Goal: Task Accomplishment & Management: Manage account settings

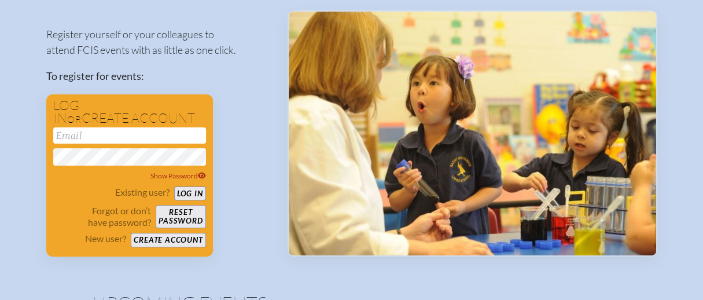
scroll to position [116, 0]
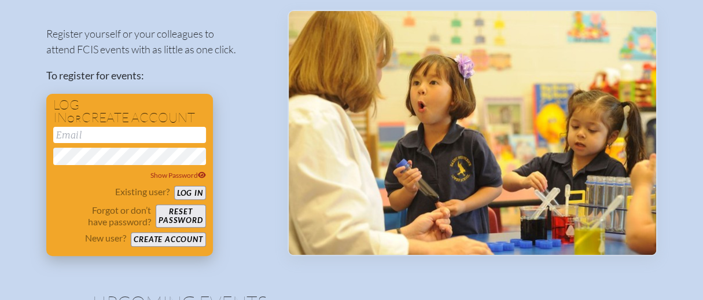
click at [116, 143] on div "Show Password" at bounding box center [129, 154] width 153 height 54
click at [115, 140] on input "email" at bounding box center [129, 135] width 153 height 16
click at [199, 193] on button "Log in" at bounding box center [190, 193] width 32 height 14
click at [124, 134] on input "eyee" at bounding box center [129, 135] width 153 height 16
click at [197, 190] on button "Log in" at bounding box center [190, 193] width 32 height 14
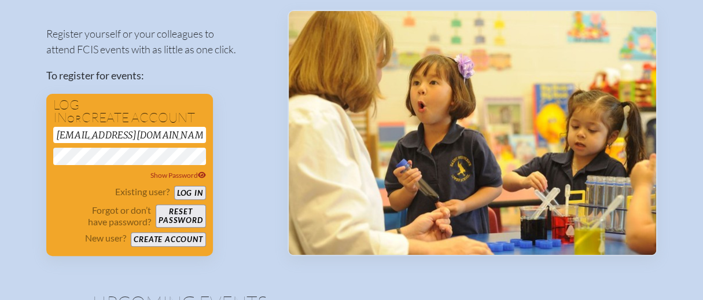
scroll to position [167, 0]
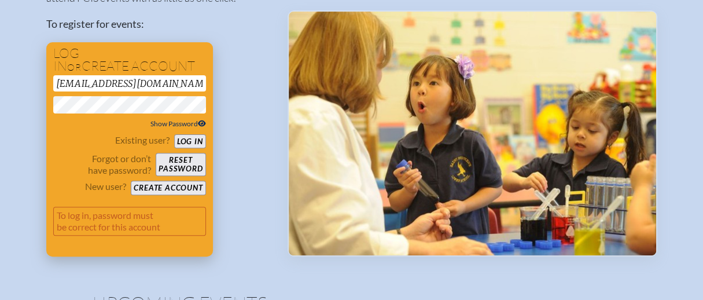
click at [195, 119] on span "Show Password" at bounding box center [179, 123] width 56 height 9
click at [195, 119] on span "Hide Password" at bounding box center [179, 123] width 54 height 9
click at [195, 139] on button "Log in" at bounding box center [190, 141] width 32 height 14
click at [189, 161] on button "Reset password" at bounding box center [181, 164] width 50 height 23
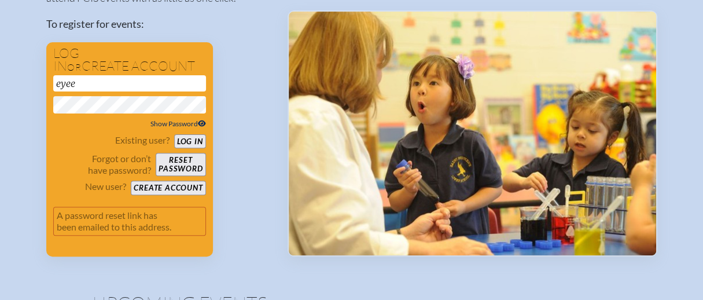
click at [174, 122] on span "Show Password" at bounding box center [179, 123] width 56 height 9
click at [174, 122] on span "Hide Password" at bounding box center [179, 123] width 54 height 9
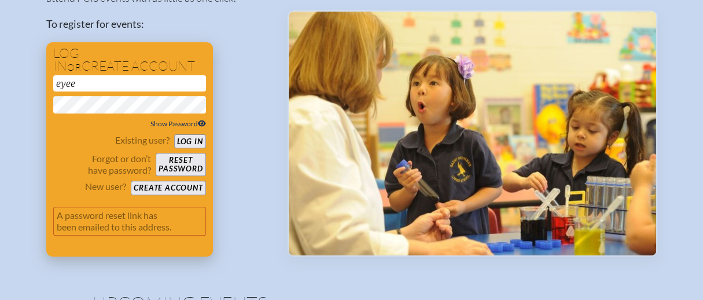
click at [112, 85] on input "eyee" at bounding box center [129, 83] width 153 height 16
type input "eyee@stchriskb.org"
click at [174, 134] on button "Log in" at bounding box center [190, 141] width 32 height 14
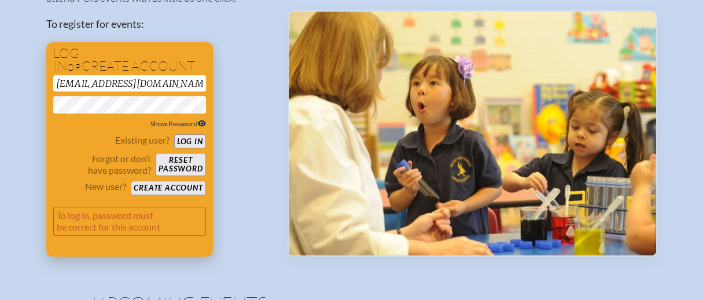
click at [197, 159] on button "Reset password" at bounding box center [181, 164] width 50 height 23
click at [186, 142] on button "Log in" at bounding box center [190, 141] width 32 height 14
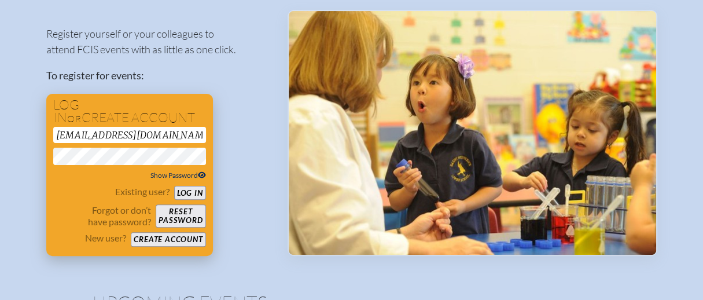
scroll to position [69, 0]
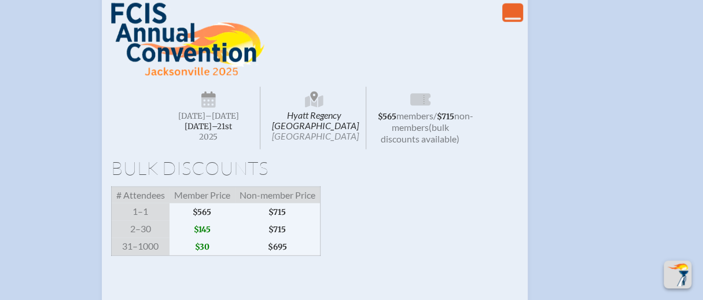
scroll to position [1795, 0]
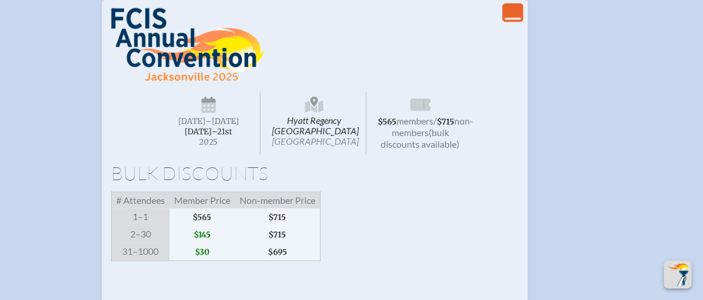
click at [514, 21] on icon "View Less" at bounding box center [513, 13] width 16 height 16
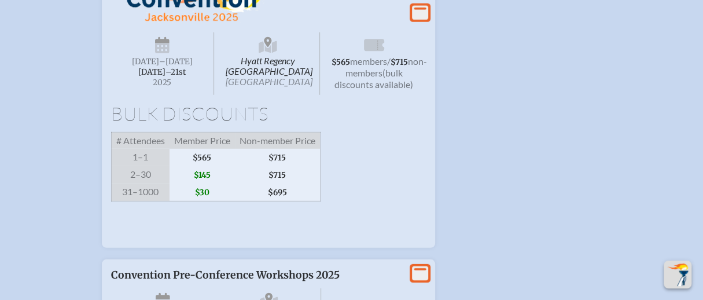
scroll to position [1863, 0]
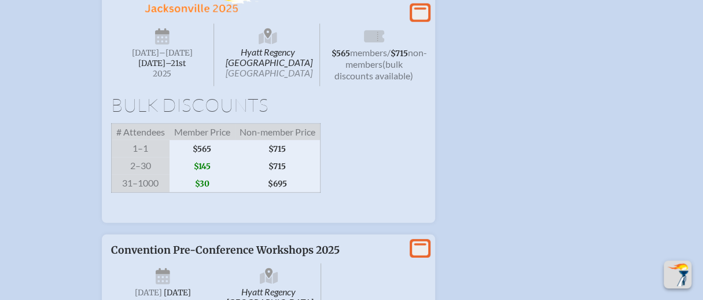
click at [420, 20] on icon at bounding box center [420, 12] width 16 height 14
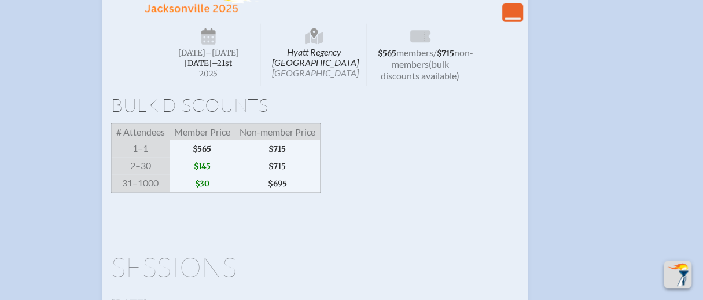
click at [217, 68] on span "[DATE]–⁠21st" at bounding box center [208, 63] width 47 height 10
click at [298, 86] on span "Hyatt Regency Jacksonville Riverfront Jacksonville" at bounding box center [315, 55] width 104 height 63
click at [427, 58] on span "members" at bounding box center [415, 52] width 37 height 11
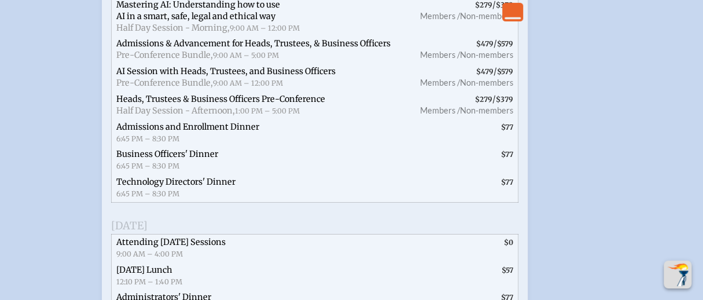
click at [433, 60] on span "Members /" at bounding box center [440, 55] width 40 height 10
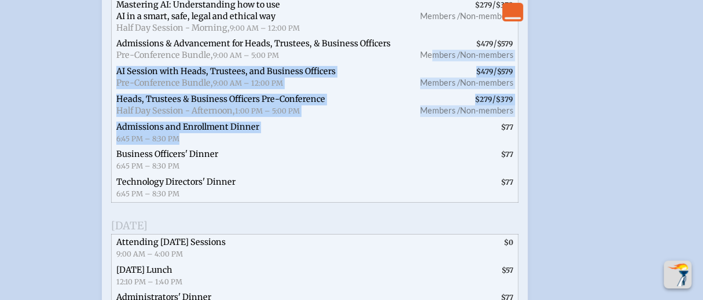
drag, startPoint x: 431, startPoint y: 117, endPoint x: 400, endPoint y: 190, distance: 80.1
click at [403, 197] on ul "Admissions & Development Pre-Conference Full Day Session, 9:00 AM – 4:00 PM $27…" at bounding box center [315, 86] width 408 height 234
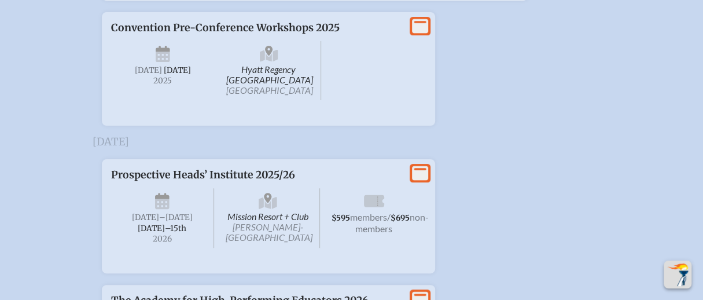
scroll to position [2670, 0]
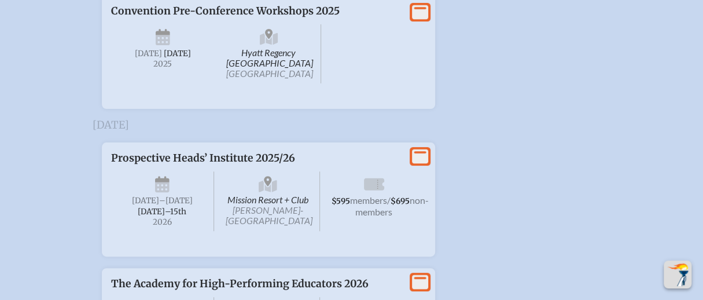
click at [422, 20] on icon at bounding box center [420, 12] width 16 height 14
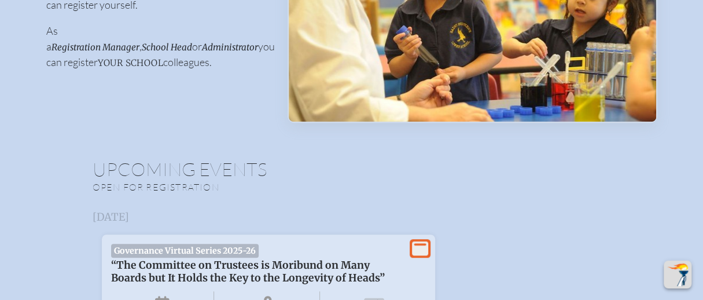
scroll to position [0, 0]
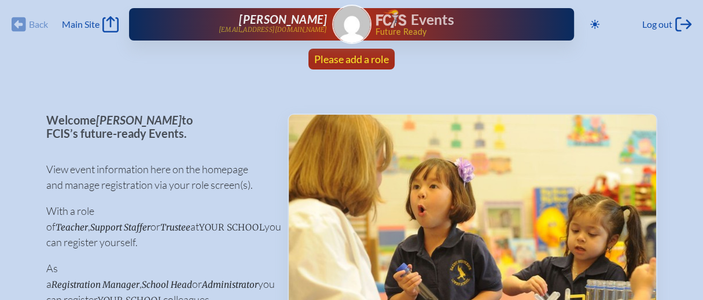
click at [357, 58] on span "Please add a role" at bounding box center [351, 59] width 75 height 13
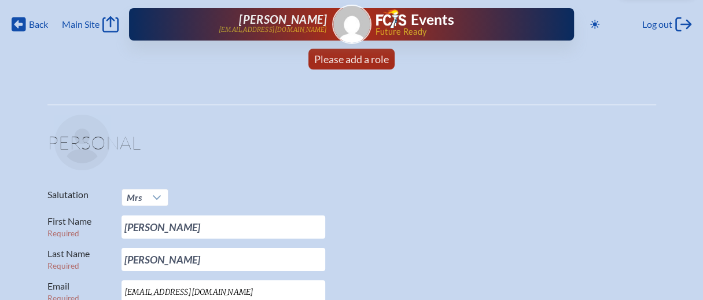
click at [39, 23] on span "Back" at bounding box center [38, 25] width 19 height 12
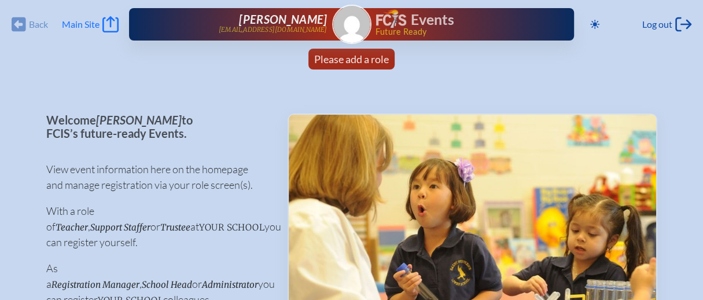
click at [109, 31] on icon at bounding box center [110, 24] width 16 height 16
click at [365, 58] on span "Please add a role" at bounding box center [351, 59] width 75 height 13
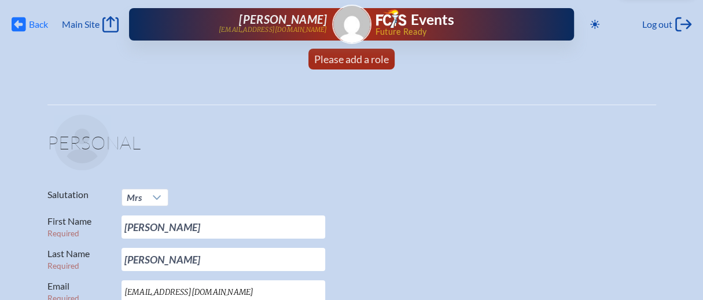
click at [29, 22] on span "Back" at bounding box center [38, 25] width 19 height 12
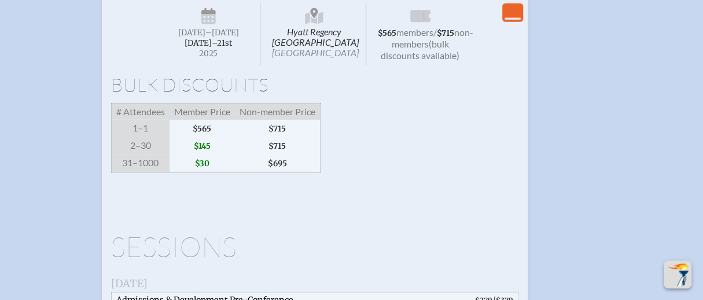
scroll to position [1910, 0]
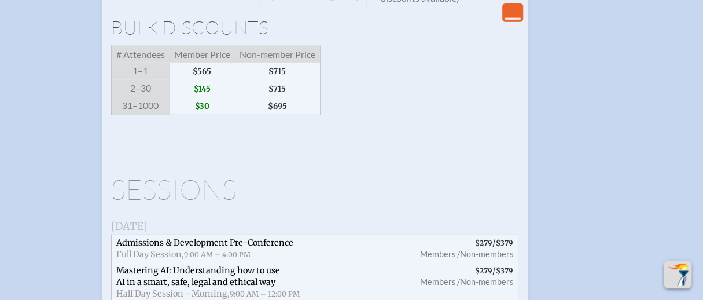
drag, startPoint x: 180, startPoint y: 82, endPoint x: 239, endPoint y: 60, distance: 62.5
drag, startPoint x: 509, startPoint y: 110, endPoint x: 396, endPoint y: 135, distance: 115.6
click at [507, 111] on div "Hyatt Regency [GEOGRAPHIC_DATA] [DATE] –[DATE]–⁠21st , 2025 $565 members / $715…" at bounding box center [315, 14] width 408 height 243
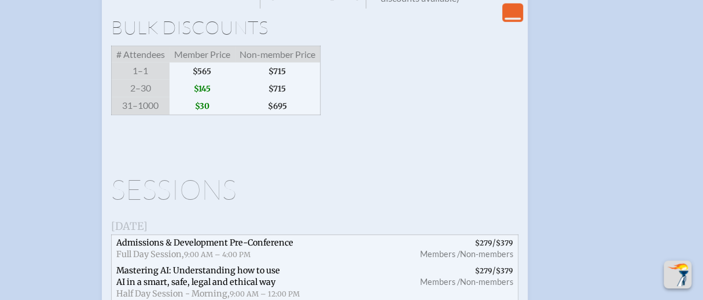
click at [267, 115] on span "$695" at bounding box center [278, 106] width 86 height 18
click at [208, 203] on h1 "Sessions" at bounding box center [315, 189] width 408 height 28
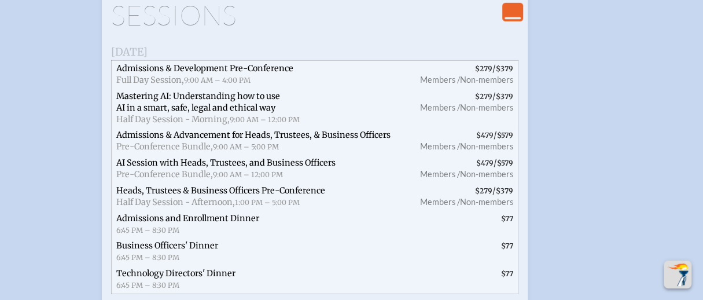
scroll to position [2142, 0]
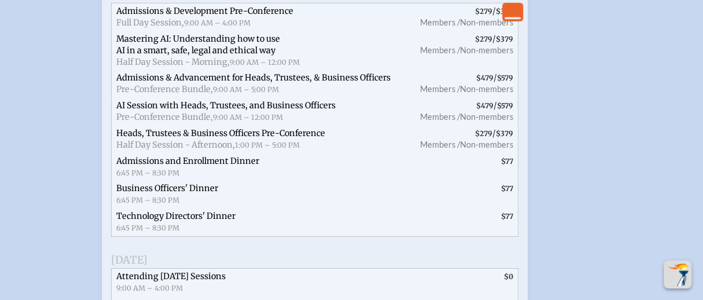
drag, startPoint x: 466, startPoint y: 94, endPoint x: 459, endPoint y: 129, distance: 35.3
click at [466, 31] on span "$279 / $379 Members / Non-members" at bounding box center [462, 17] width 111 height 28
click at [458, 55] on span "Members /" at bounding box center [440, 50] width 40 height 10
click at [448, 126] on span "$479 / $579 Members / Non-members" at bounding box center [462, 112] width 111 height 28
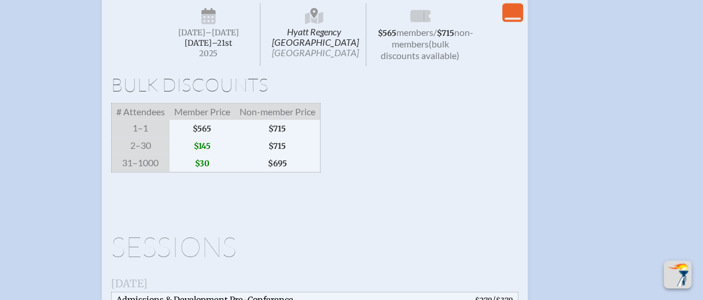
click at [517, 20] on icon "View Less" at bounding box center [513, 12] width 16 height 16
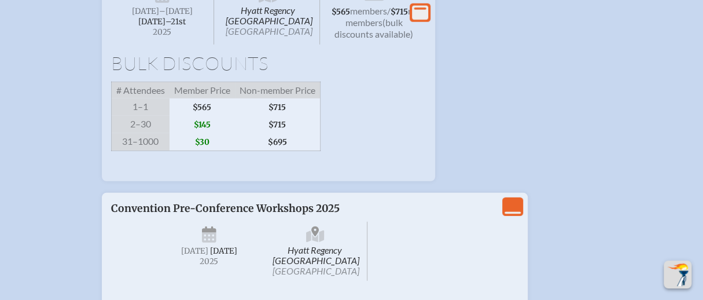
scroll to position [1863, 0]
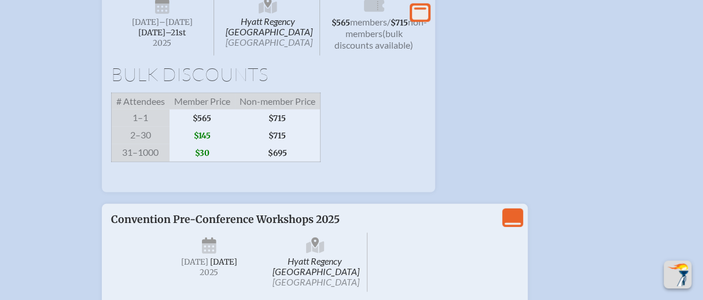
click at [412, 20] on icon "View More" at bounding box center [420, 12] width 16 height 16
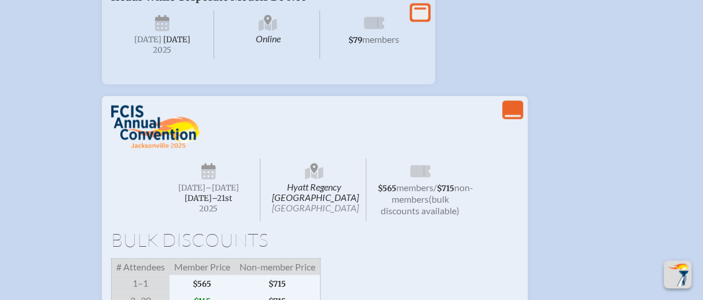
scroll to position [1805, 0]
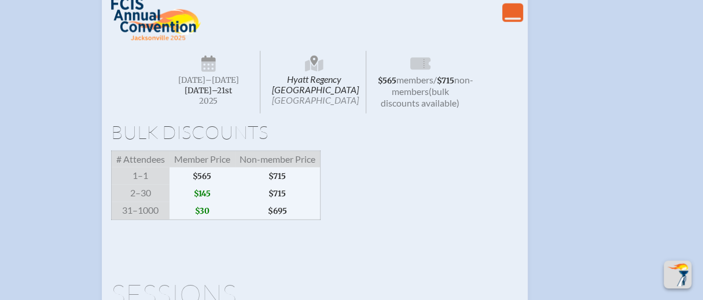
click at [431, 97] on span "non-members" at bounding box center [433, 85] width 82 height 23
drag, startPoint x: 432, startPoint y: 134, endPoint x: 430, endPoint y: 142, distance: 8.3
click at [432, 113] on span "$565 members / $715 non-members (bulk discounts available)" at bounding box center [421, 82] width 104 height 63
click at [424, 74] on icon at bounding box center [421, 65] width 20 height 19
click at [422, 69] on icon at bounding box center [421, 63] width 20 height 12
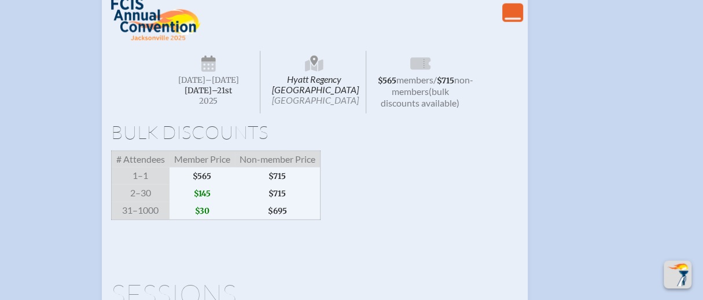
click at [389, 118] on div "Hyatt Regency Jacksonville Riverfront Jacksonville Wednesday –Friday , November…" at bounding box center [314, 81] width 315 height 74
click at [416, 108] on span "(bulk discounts available)" at bounding box center [420, 97] width 79 height 23
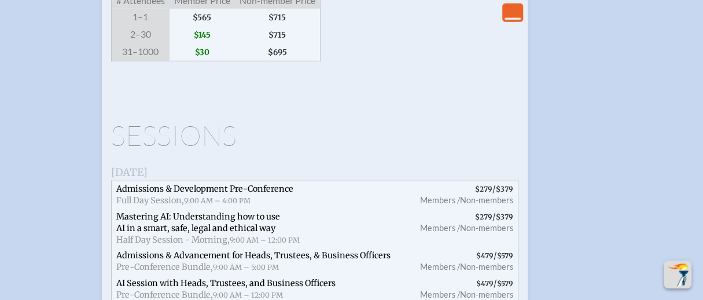
scroll to position [1979, 0]
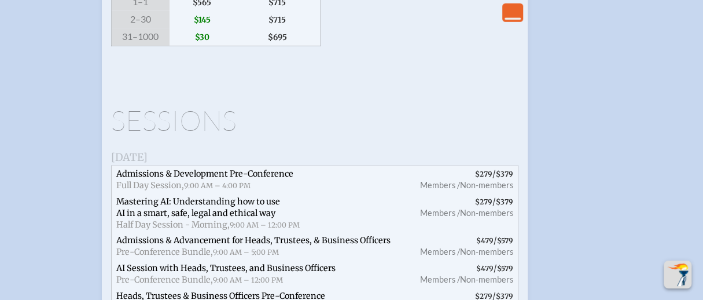
click at [211, 28] on span "$145" at bounding box center [202, 19] width 65 height 17
drag, startPoint x: 163, startPoint y: 101, endPoint x: 146, endPoint y: 109, distance: 19.2
click at [152, 46] on div "# Attendees Member Price Non-member Price 1–1 $565 $715 2–30 $145 $715 31–1000 …" at bounding box center [216, 11] width 210 height 69
click at [145, 28] on span "2–30" at bounding box center [140, 19] width 58 height 17
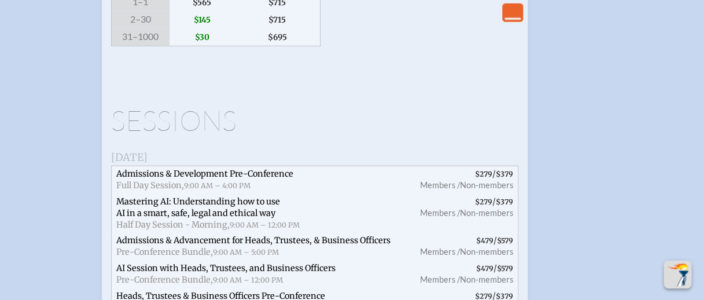
drag, startPoint x: 151, startPoint y: 71, endPoint x: 223, endPoint y: 57, distance: 73.0
drag, startPoint x: 259, startPoint y: 144, endPoint x: 259, endPoint y: 150, distance: 6.4
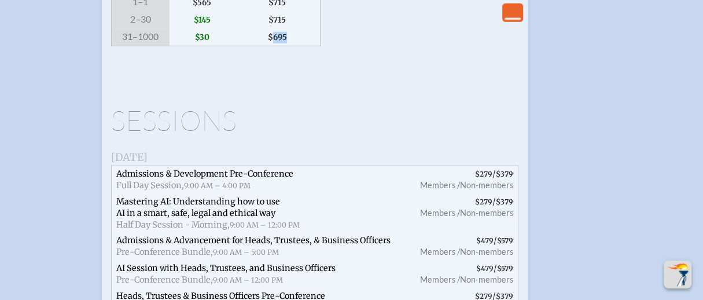
drag, startPoint x: 252, startPoint y: 227, endPoint x: 222, endPoint y: 276, distance: 57.5
drag, startPoint x: 215, startPoint y: 282, endPoint x: 248, endPoint y: 272, distance: 34.4
click at [217, 281] on ul "Admissions & Development Pre-Conference Full Day Session, 9:00 AM – 4:00 PM $27…" at bounding box center [315, 283] width 408 height 234
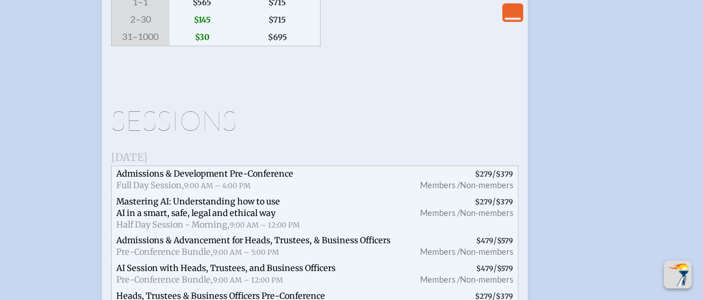
click at [338, 194] on span "Admissions & Development Pre-Conference Full Day Session, 9:00 AM – 4:00 PM" at bounding box center [259, 180] width 296 height 28
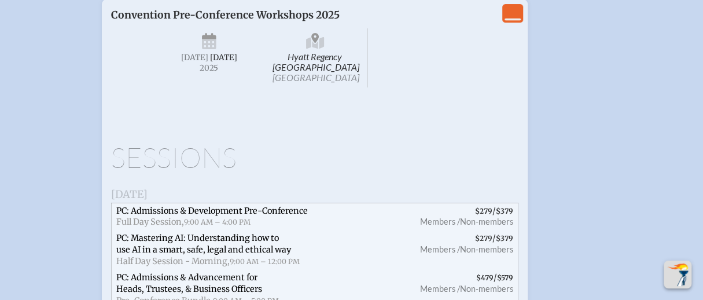
scroll to position [2616, 0]
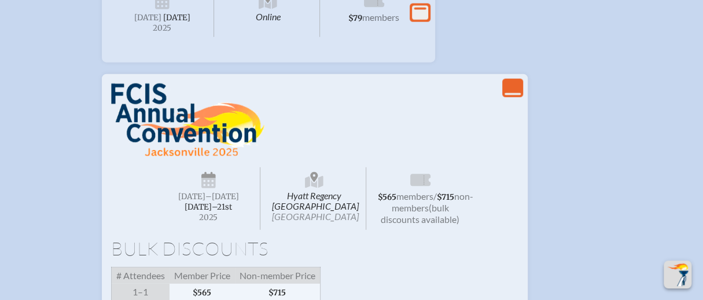
scroll to position [1853, 0]
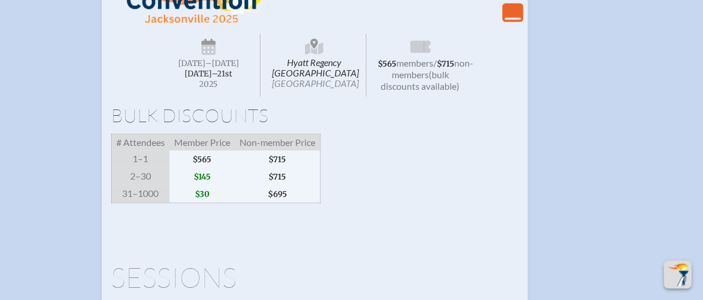
drag, startPoint x: 436, startPoint y: 31, endPoint x: 413, endPoint y: 64, distance: 40.5
click at [435, 36] on div "Hyatt Regency [GEOGRAPHIC_DATA] [DATE] –[DATE]–⁠21st , 2025 $565 members / $715…" at bounding box center [315, 87] width 408 height 274
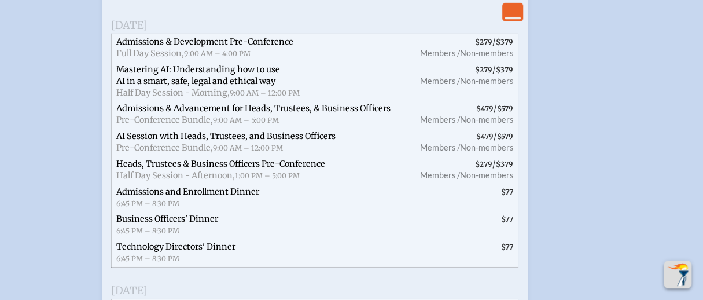
click at [196, 47] on span "Admissions & Development Pre-Conference" at bounding box center [204, 41] width 177 height 10
click at [186, 86] on span "Mastering AI: Understanding how to use AI in a smart, safe, legal and ethical w…" at bounding box center [198, 75] width 164 height 22
click at [164, 63] on div "Sessions [DATE] Admissions & Development Pre-Conference Full Day Session, 9:00 …" at bounding box center [315, 223] width 408 height 552
drag, startPoint x: 164, startPoint y: 90, endPoint x: 160, endPoint y: 154, distance: 63.8
click at [160, 152] on div "[DATE] Admissions & Development Pre-Conference Full Day Session, 9:00 AM – 4:00…" at bounding box center [315, 138] width 408 height 258
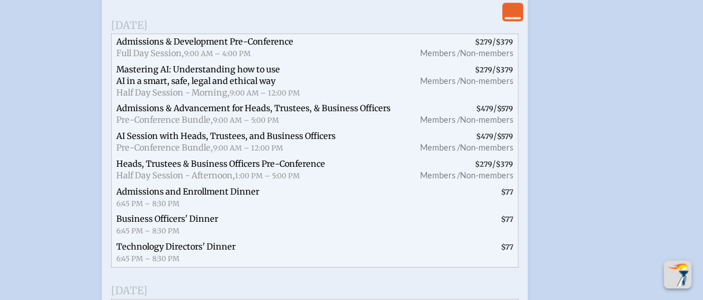
click at [159, 156] on span "AI Session with Heads, Trustees, and Business Officers Pre-Conference Bundle, 9…" at bounding box center [259, 143] width 296 height 28
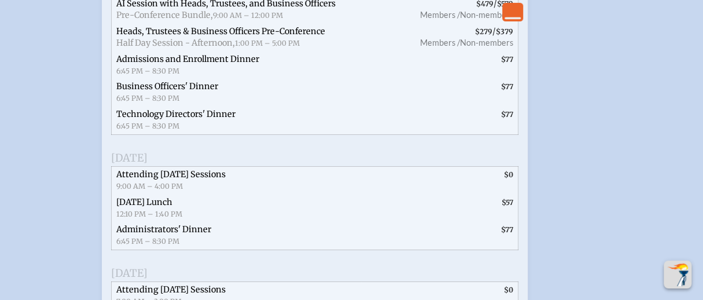
scroll to position [2432, 0]
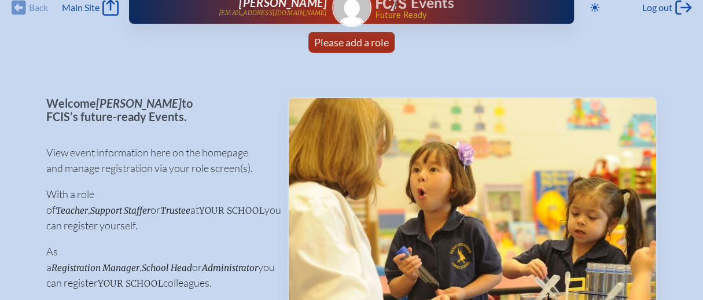
scroll to position [0, 0]
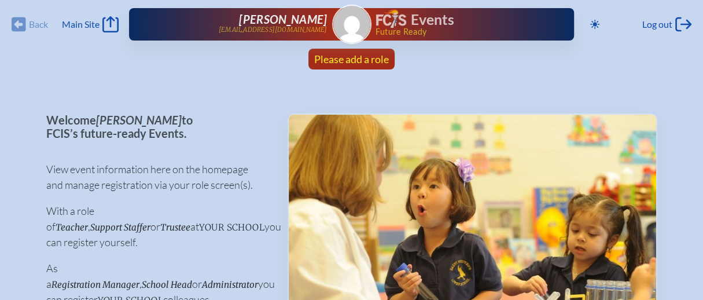
click at [363, 62] on span "Please add a role" at bounding box center [351, 59] width 75 height 13
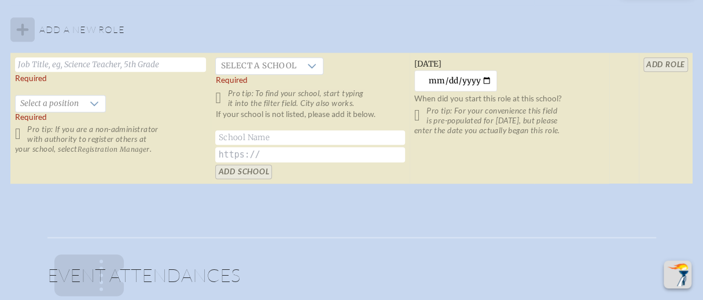
scroll to position [752, 0]
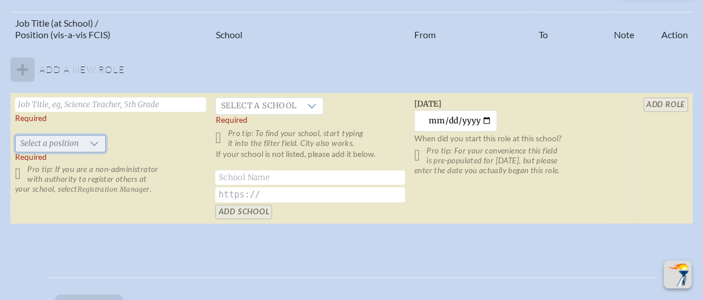
click at [75, 144] on span "Select a position" at bounding box center [50, 143] width 68 height 16
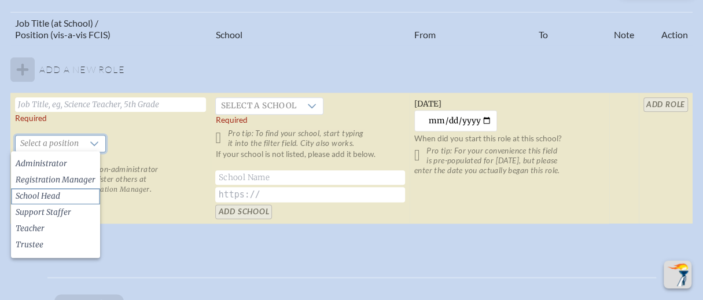
click at [58, 192] on span "School Head" at bounding box center [38, 196] width 45 height 12
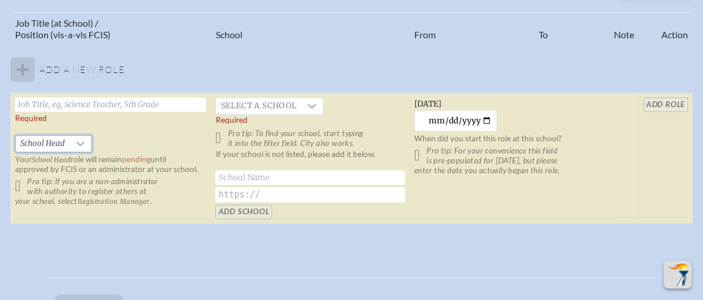
click at [74, 106] on input "text" at bounding box center [110, 104] width 191 height 14
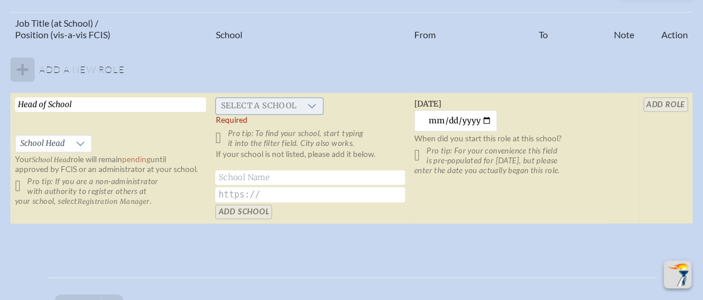
type input "Head of School"
click at [314, 103] on div at bounding box center [312, 106] width 22 height 16
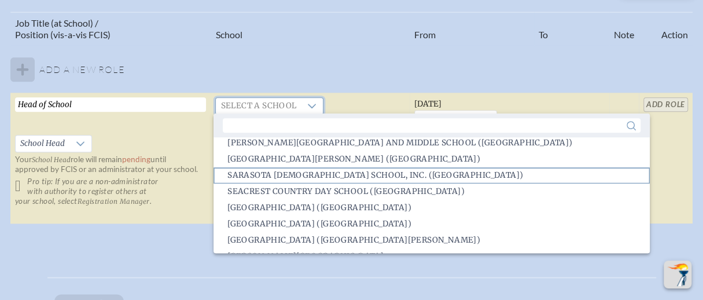
scroll to position [2026, 0]
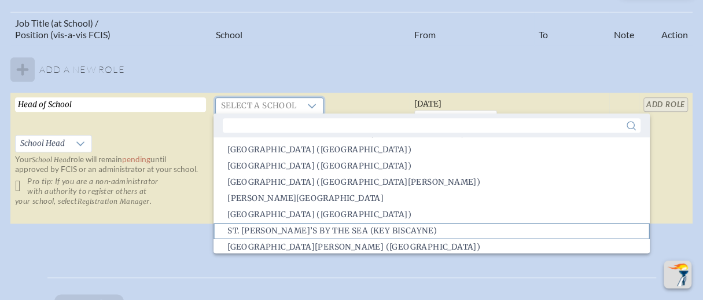
click at [409, 226] on span "St. [PERSON_NAME]’s By the Sea (Key Biscayne)" at bounding box center [333, 231] width 210 height 12
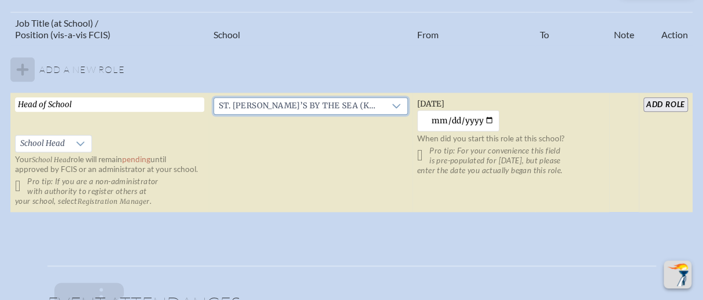
click at [664, 104] on input "add Role" at bounding box center [666, 104] width 45 height 14
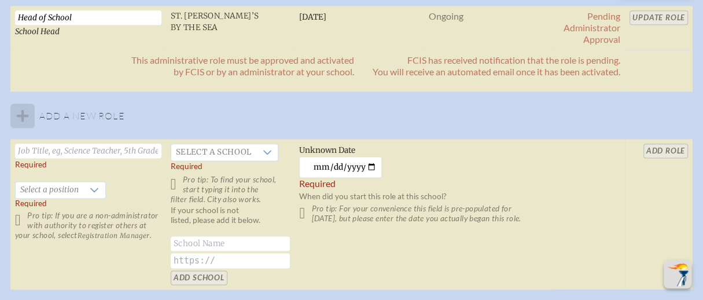
scroll to position [811, 0]
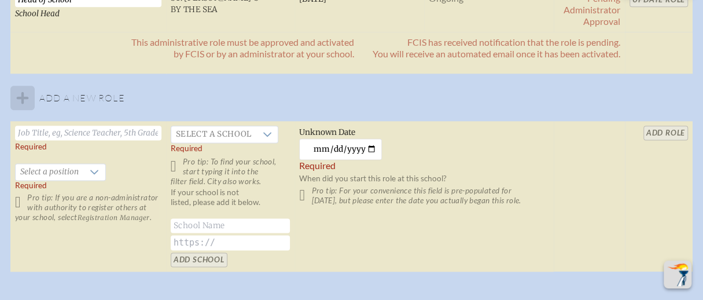
click at [186, 224] on input "text" at bounding box center [231, 225] width 120 height 14
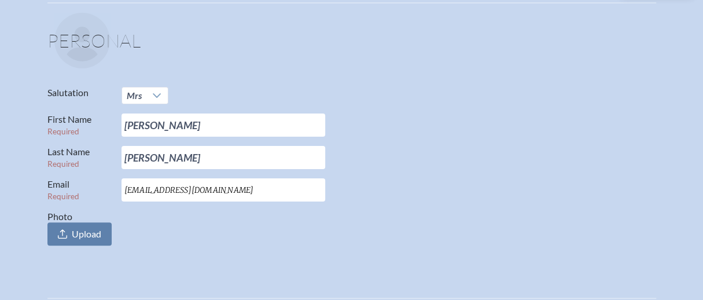
scroll to position [0, 0]
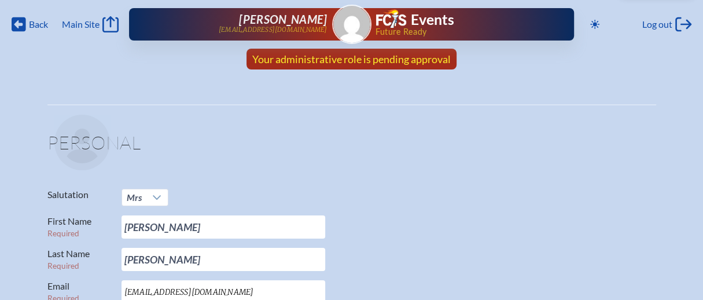
click at [395, 65] on link "Your administrative role is pending approval" at bounding box center [352, 59] width 208 height 21
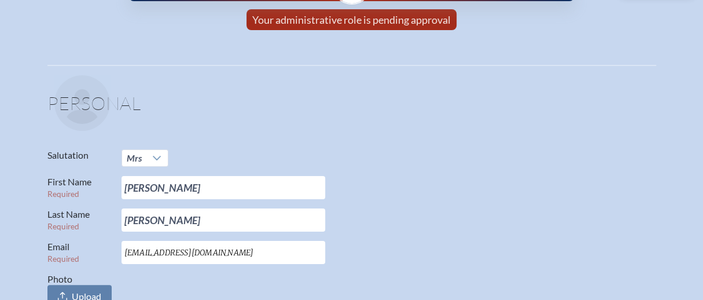
scroll to position [0, 8]
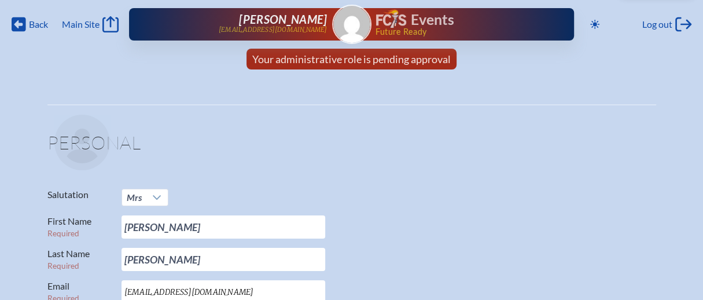
click at [389, 25] on img at bounding box center [391, 18] width 30 height 19
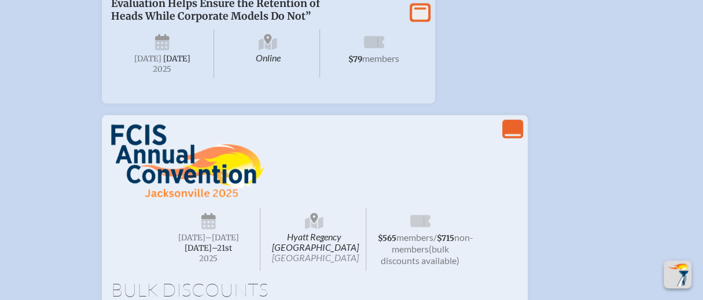
scroll to position [1679, 0]
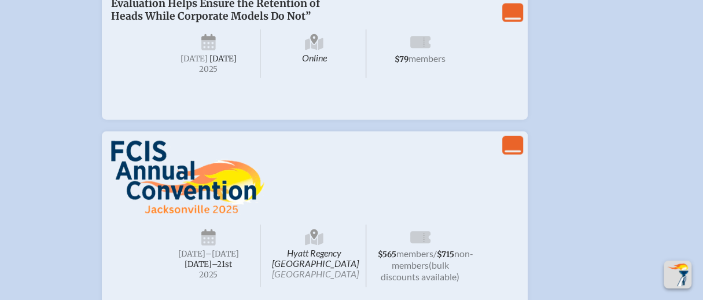
click at [199, 78] on span "Thursday , November 6th , 2025" at bounding box center [209, 54] width 104 height 49
click at [408, 78] on span "$79 members" at bounding box center [421, 54] width 104 height 49
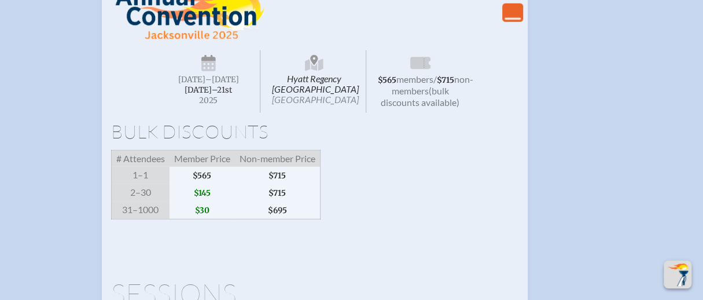
scroll to position [1795, 0]
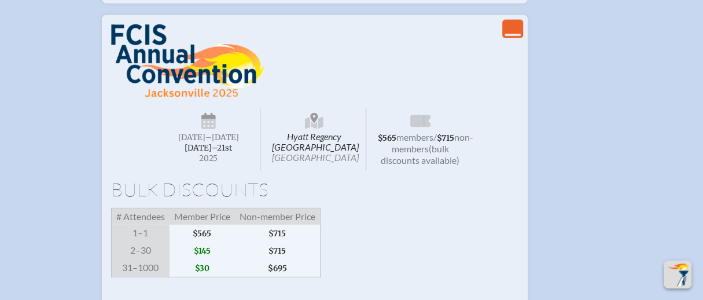
click at [419, 127] on icon at bounding box center [421, 121] width 20 height 12
drag, startPoint x: 419, startPoint y: 170, endPoint x: 321, endPoint y: 130, distance: 106.0
click at [321, 101] on p at bounding box center [257, 62] width 292 height 77
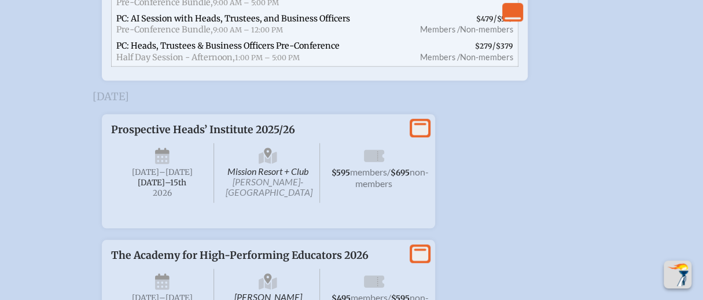
scroll to position [3011, 0]
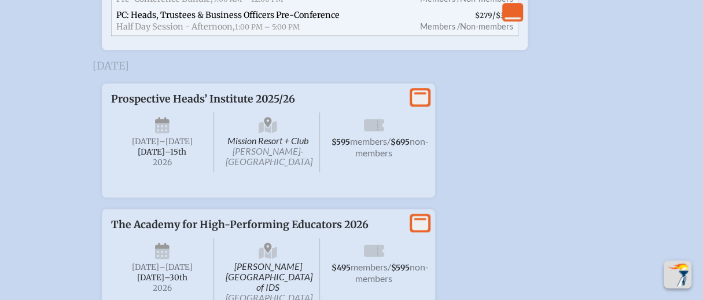
click at [170, 146] on span "–[DATE]" at bounding box center [176, 142] width 34 height 10
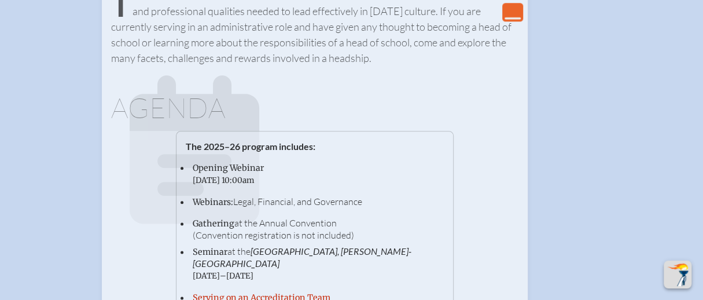
scroll to position [3184, 0]
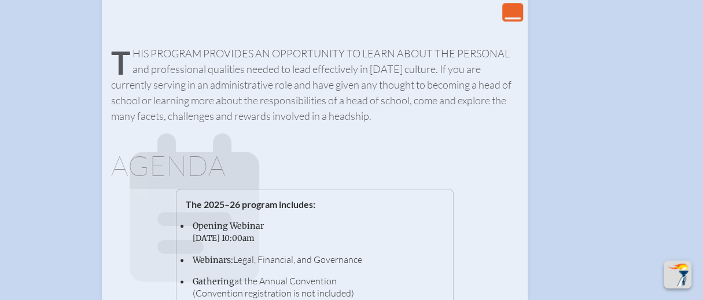
click at [514, 14] on icon "View Less" at bounding box center [513, 12] width 16 height 16
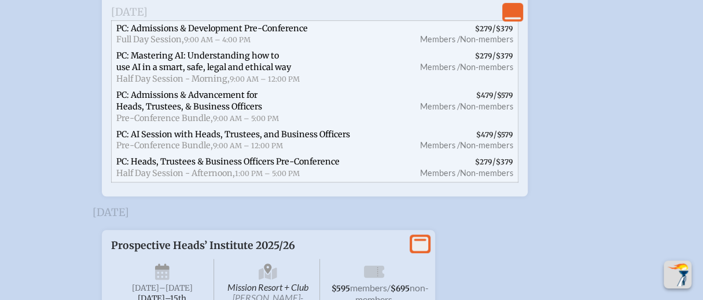
scroll to position [2863, 0]
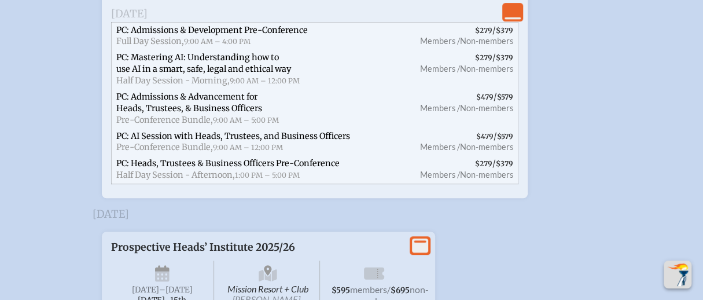
click at [188, 156] on span "PC: AI Session with Heads, Trustees, and Business Officers Pre-Conference Bundl…" at bounding box center [259, 143] width 296 height 28
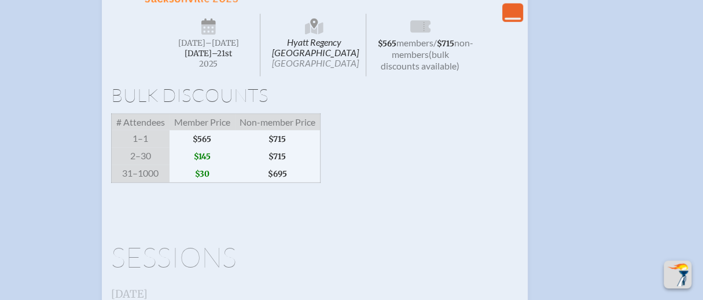
scroll to position [1878, 0]
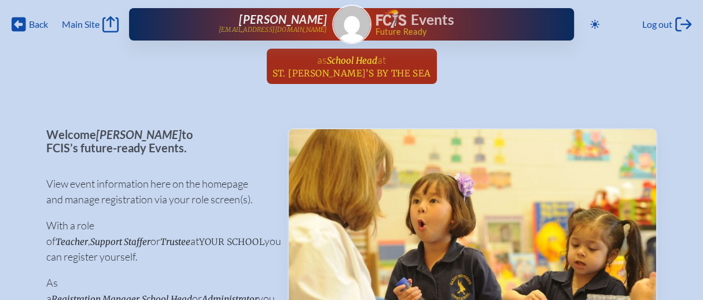
click at [410, 72] on span "St. [PERSON_NAME]’s By the Sea" at bounding box center [352, 73] width 159 height 11
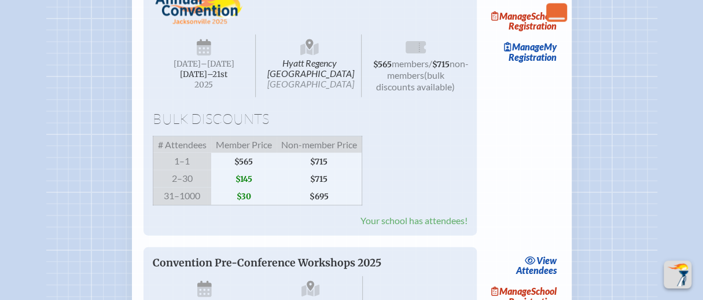
scroll to position [1505, 0]
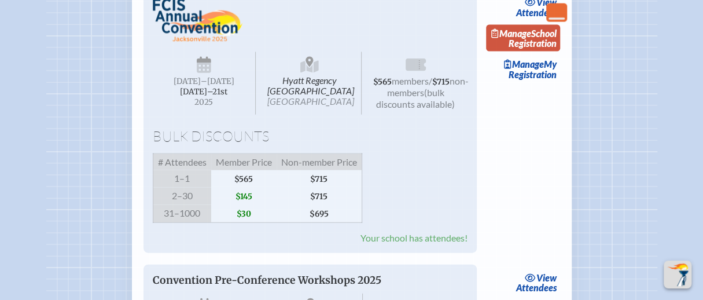
click at [544, 52] on link "Manage School Registration" at bounding box center [523, 38] width 74 height 27
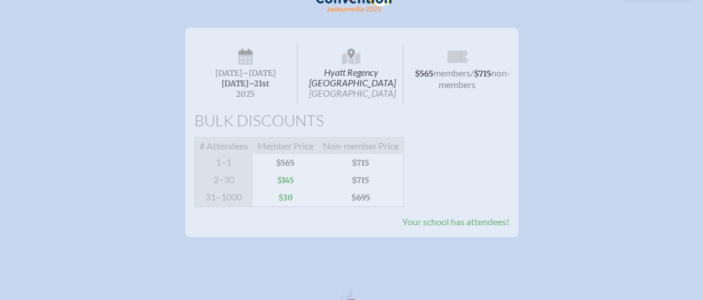
scroll to position [57, 0]
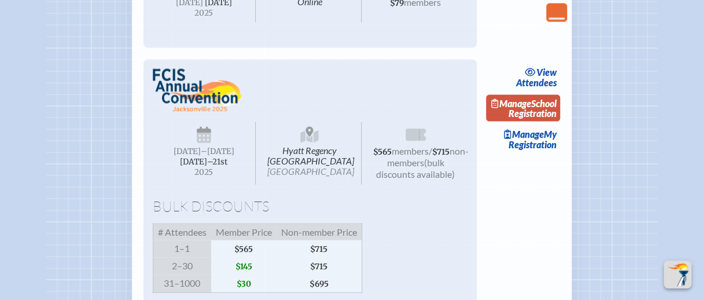
scroll to position [1505, 0]
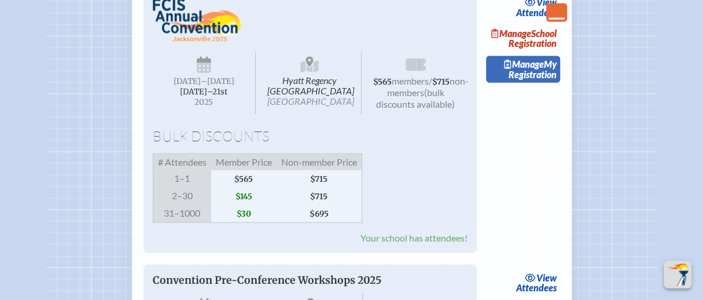
click at [535, 69] on span "Manage" at bounding box center [524, 63] width 40 height 11
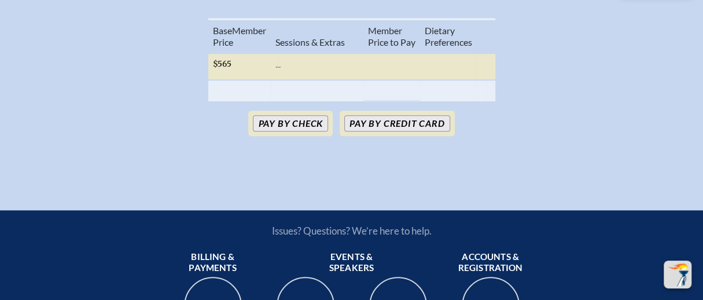
scroll to position [174, 0]
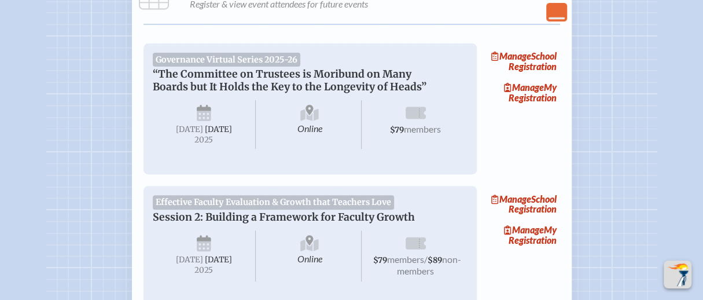
scroll to position [1505, 0]
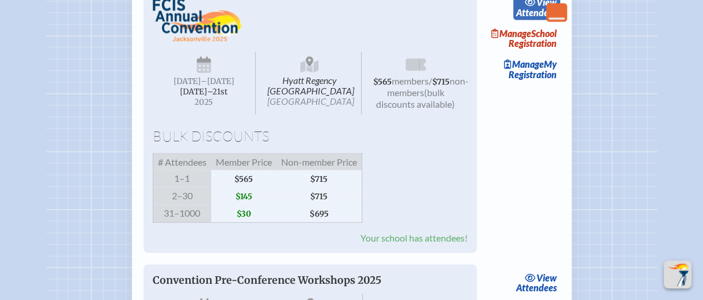
click at [545, 21] on link "view Attendees" at bounding box center [537, 7] width 47 height 27
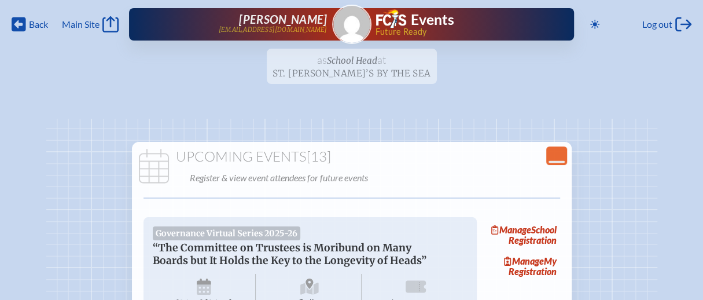
scroll to position [1505, 0]
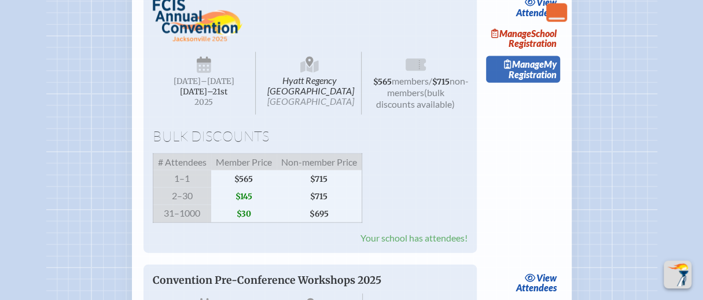
click at [548, 83] on link "Manage My Registration" at bounding box center [523, 69] width 74 height 27
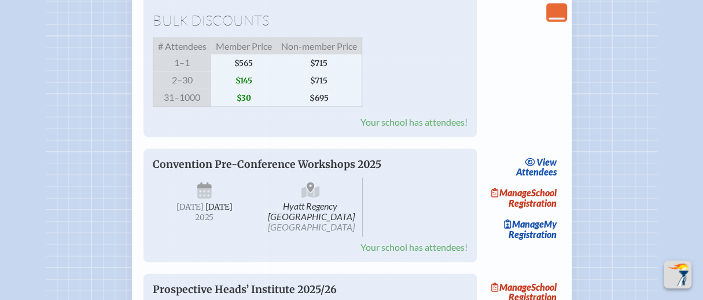
scroll to position [1563, 0]
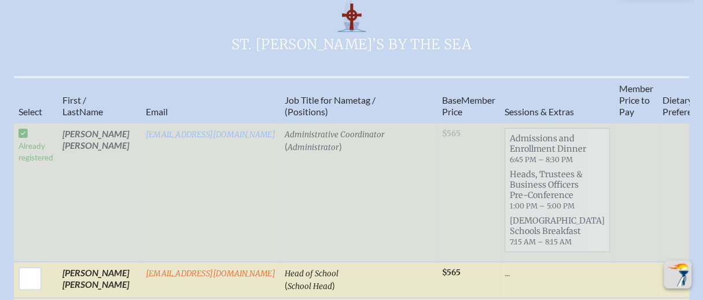
scroll to position [579, 0]
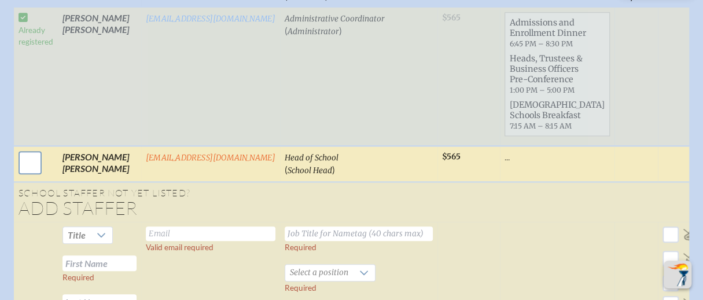
click at [16, 171] on input "checkbox" at bounding box center [30, 162] width 29 height 29
checkbox input "true"
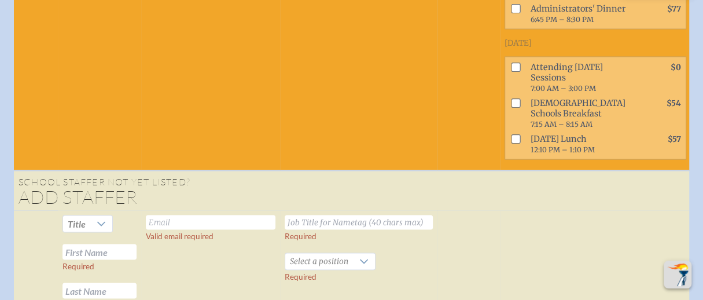
scroll to position [1274, 8]
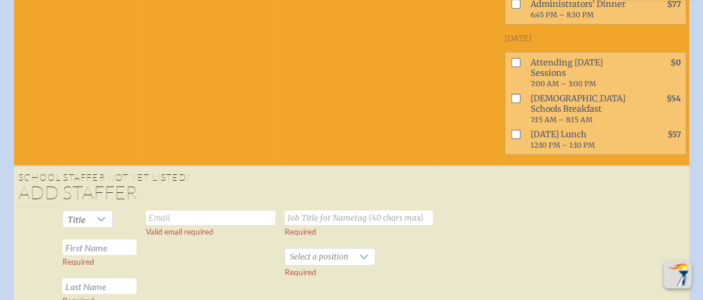
click at [511, 104] on input "checkbox" at bounding box center [515, 98] width 9 height 9
checkbox input "true"
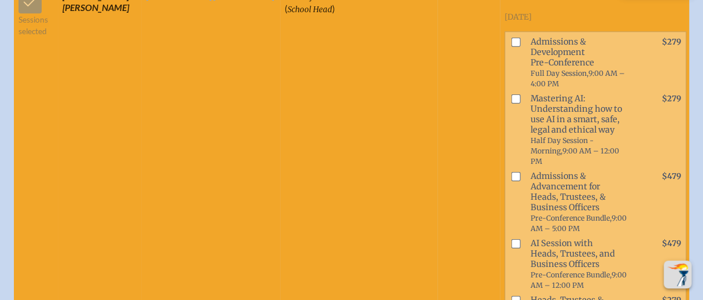
scroll to position [695, 8]
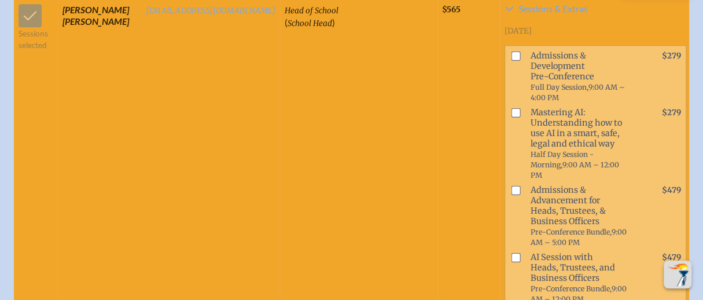
click at [511, 195] on input "checkbox" at bounding box center [515, 189] width 9 height 9
checkbox input "false"
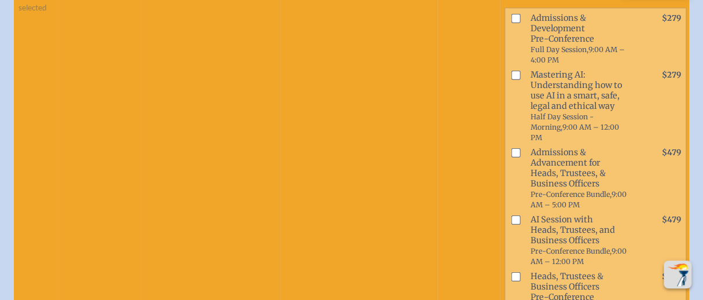
scroll to position [753, 8]
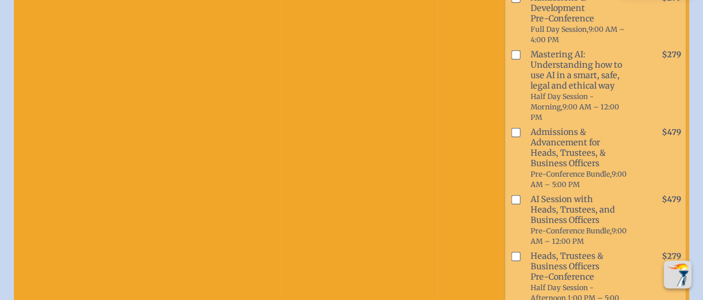
click at [511, 204] on input "checkbox" at bounding box center [515, 199] width 9 height 9
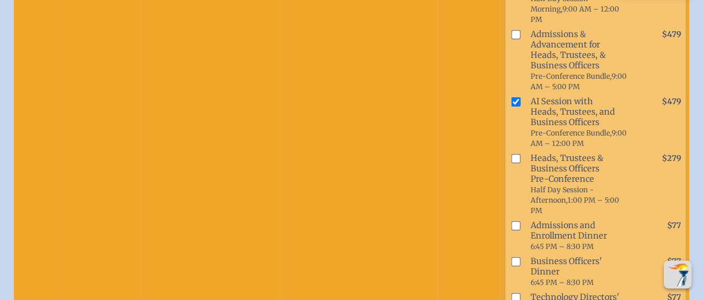
scroll to position [868, 8]
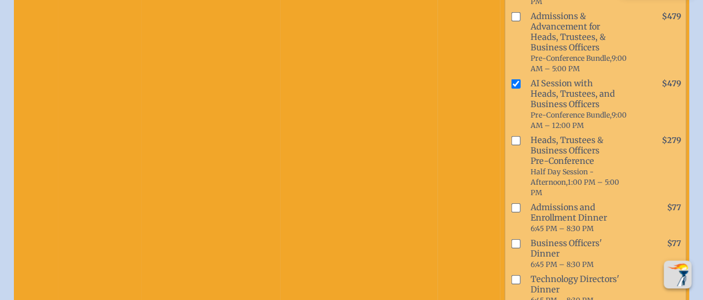
click at [511, 88] on input "checkbox" at bounding box center [515, 83] width 9 height 9
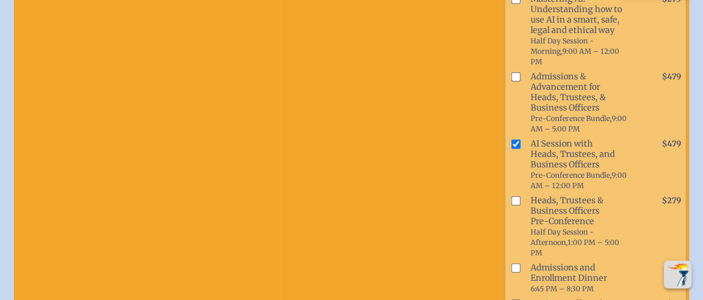
scroll to position [811, 8]
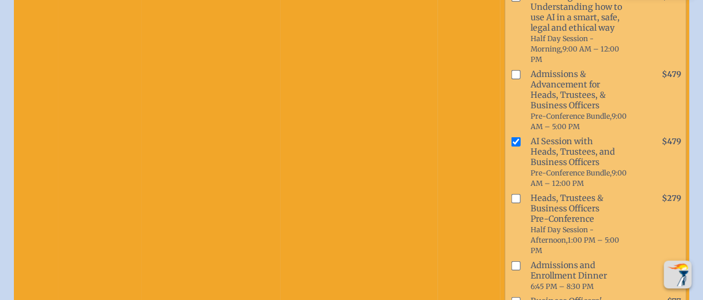
click at [505, 174] on span at bounding box center [513, 162] width 16 height 57
click at [511, 146] on input "checkbox" at bounding box center [515, 141] width 9 height 9
checkbox input "false"
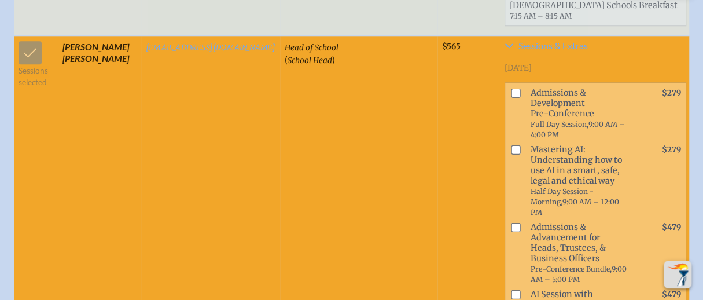
scroll to position [695, 8]
